Goal: Entertainment & Leisure: Consume media (video, audio)

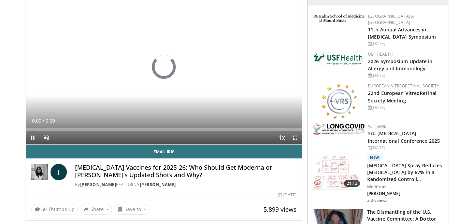
scroll to position [68, 0]
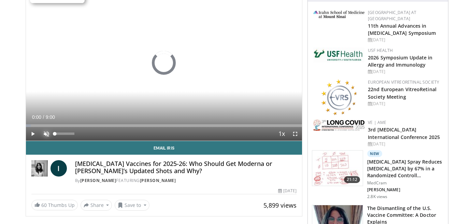
click at [47, 132] on span "Video Player" at bounding box center [47, 134] width 14 height 14
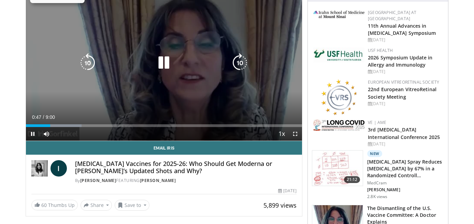
click at [164, 61] on icon "Video Player" at bounding box center [163, 62] width 19 height 19
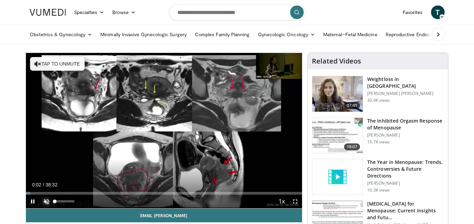
click at [47, 200] on span "Video Player" at bounding box center [47, 201] width 14 height 14
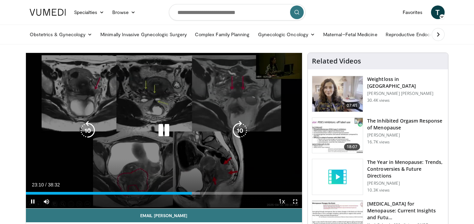
click at [161, 128] on icon "Video Player" at bounding box center [163, 130] width 19 height 19
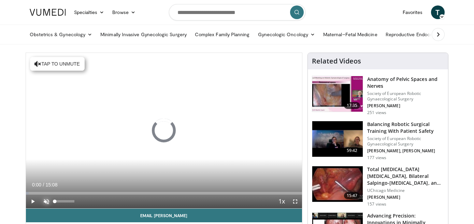
click at [47, 199] on span "Video Player" at bounding box center [47, 201] width 14 height 14
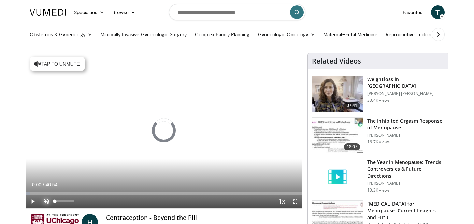
click at [45, 200] on span "Video Player" at bounding box center [47, 201] width 14 height 14
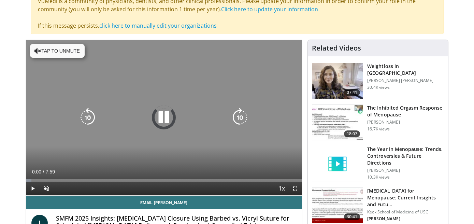
scroll to position [64, 0]
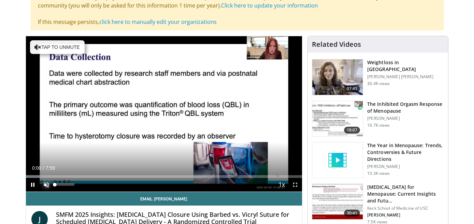
click at [46, 182] on span "Video Player" at bounding box center [47, 185] width 14 height 14
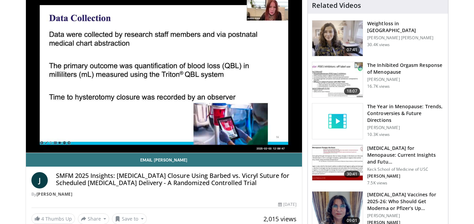
scroll to position [85, 0]
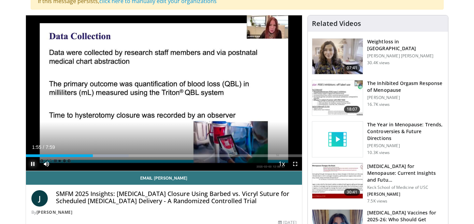
click at [32, 164] on span "Video Player" at bounding box center [33, 164] width 14 height 14
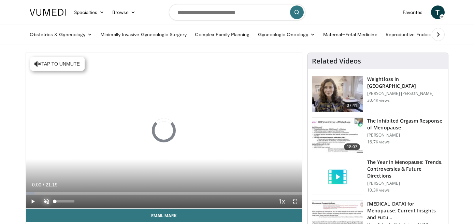
click at [45, 200] on span "Video Player" at bounding box center [47, 201] width 14 height 14
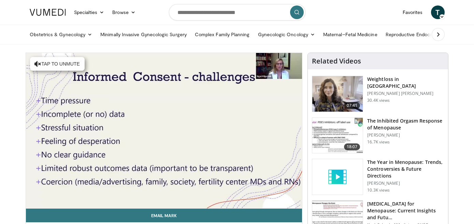
click at [33, 201] on video-js "**********" at bounding box center [164, 130] width 276 height 155
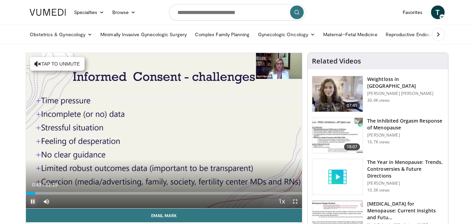
click at [32, 200] on span "Video Player" at bounding box center [33, 201] width 14 height 14
click at [47, 200] on span "Video Player" at bounding box center [47, 201] width 14 height 14
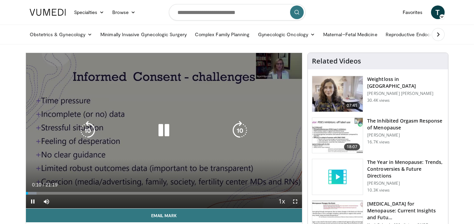
click at [164, 128] on icon "Video Player" at bounding box center [163, 130] width 19 height 19
